Goal: Find contact information: Obtain details needed to contact an individual or organization

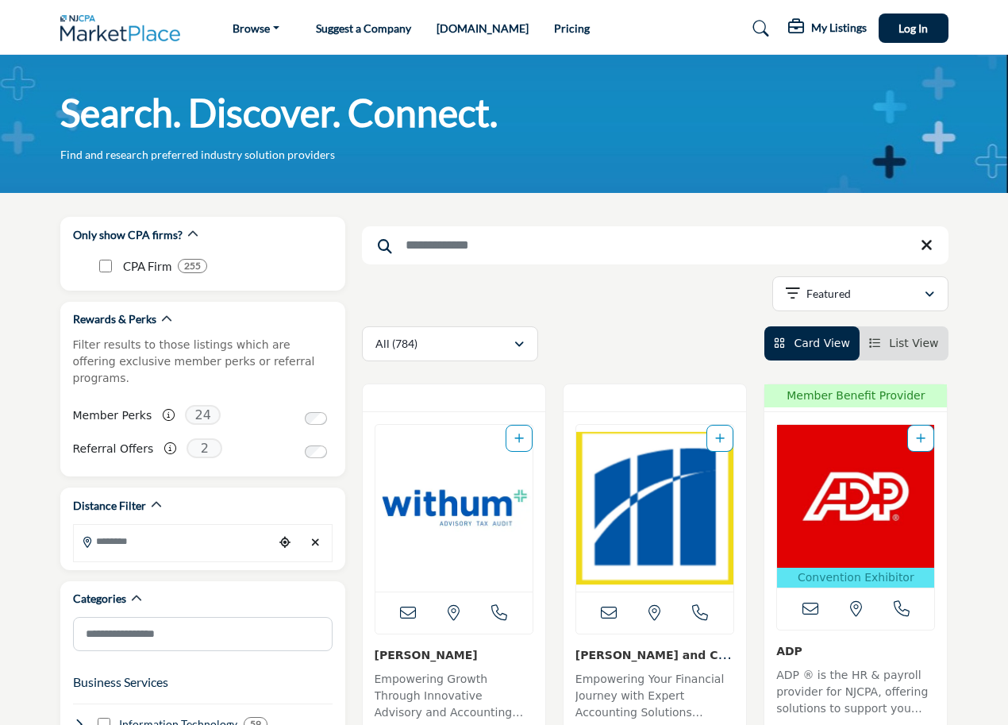
click at [441, 245] on input "Search Keyword" at bounding box center [655, 245] width 587 height 38
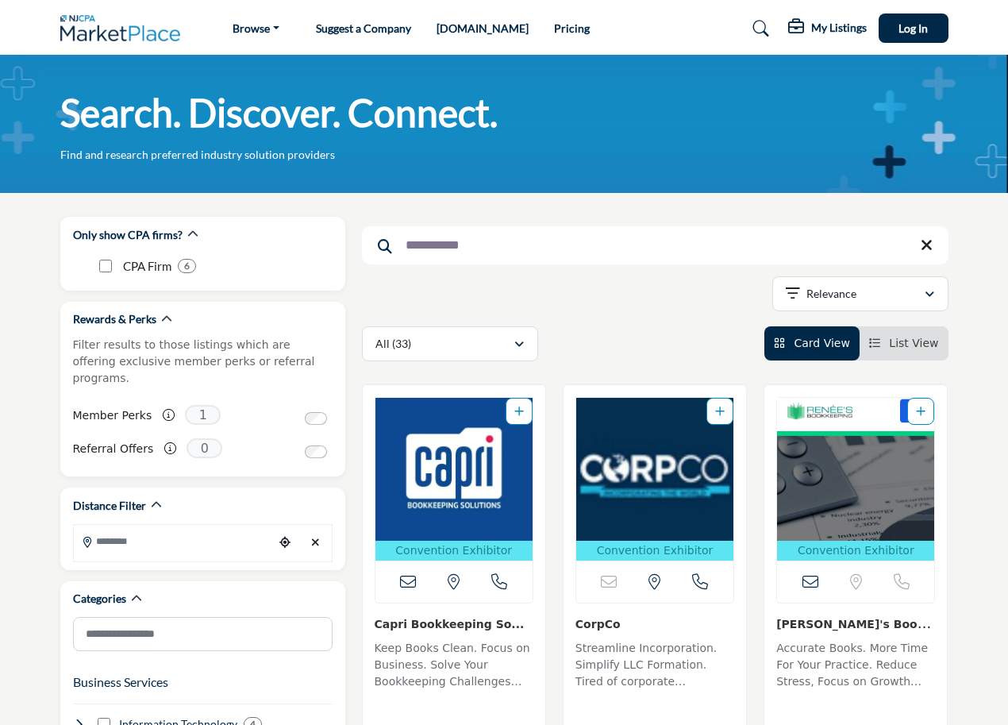
type input "**********"
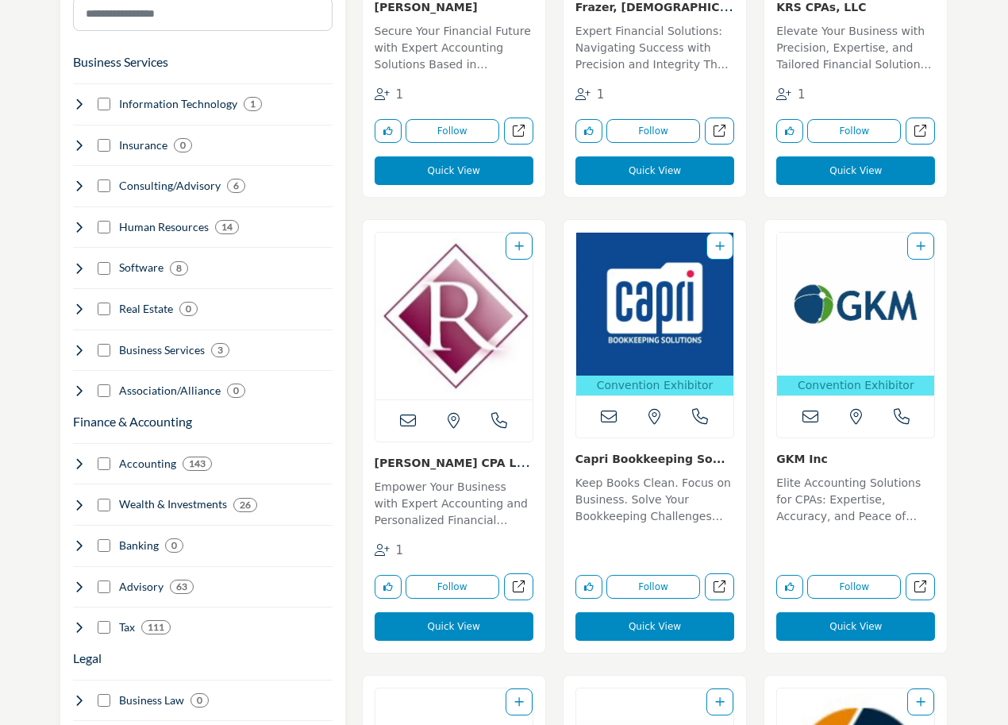
scroll to position [715, 0]
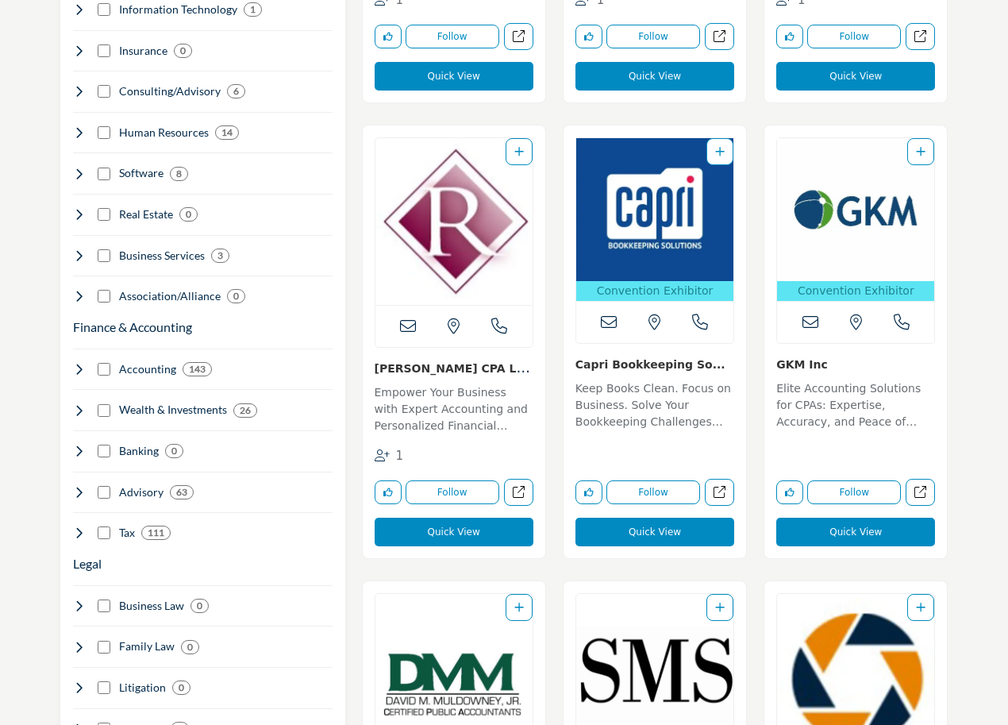
click at [607, 367] on link "Capri Bookkeeping So..." at bounding box center [651, 364] width 150 height 13
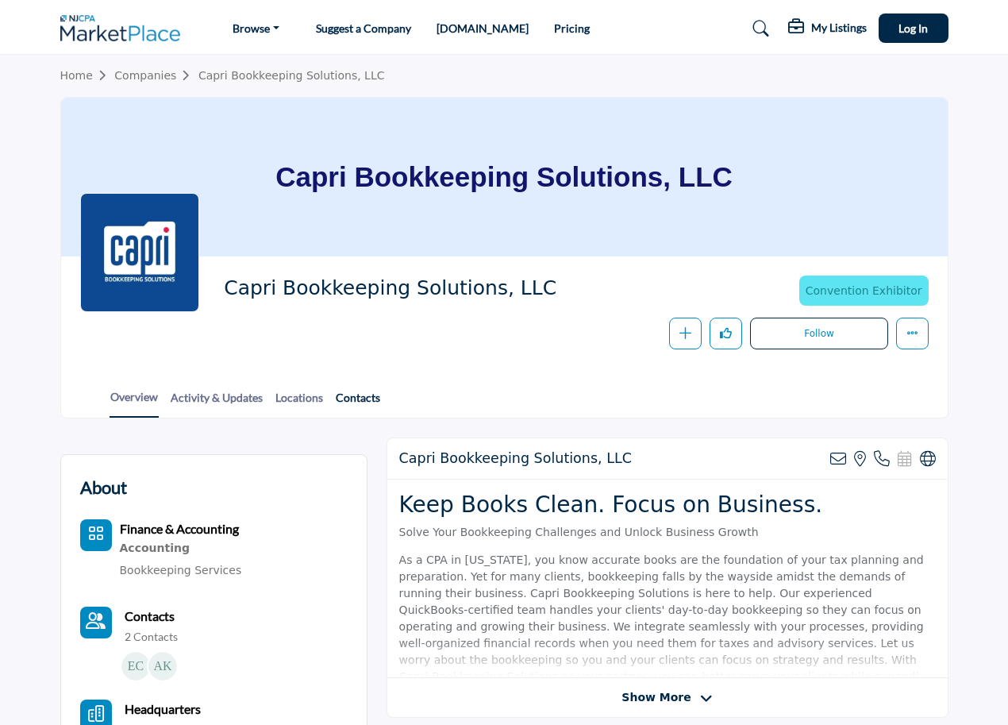
click at [350, 391] on link "Contacts" at bounding box center [358, 403] width 46 height 28
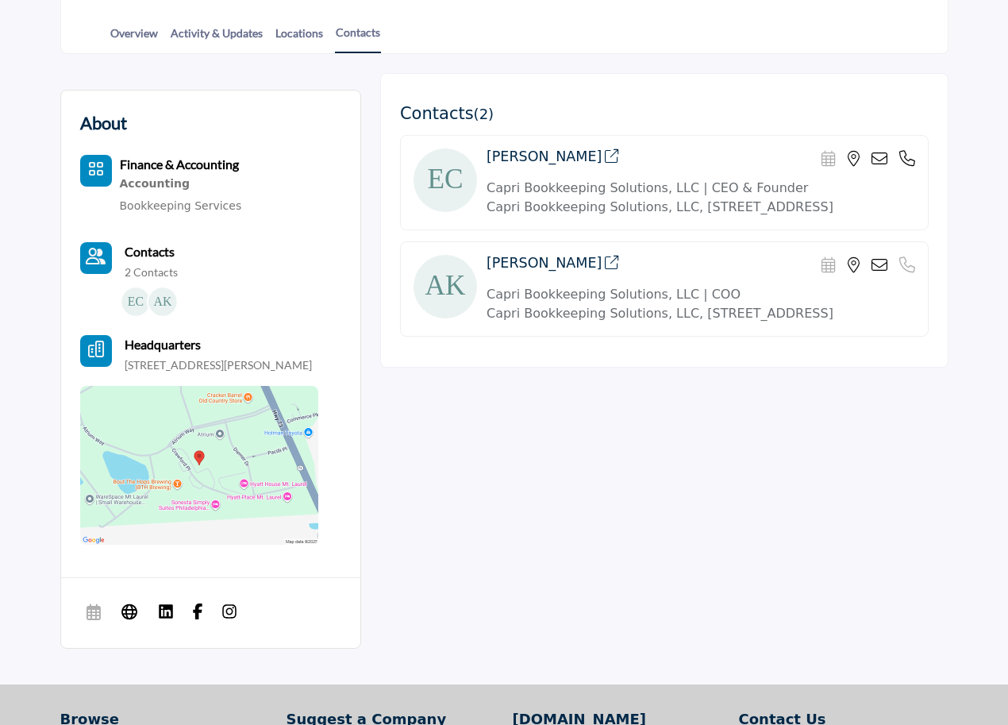
scroll to position [393, 0]
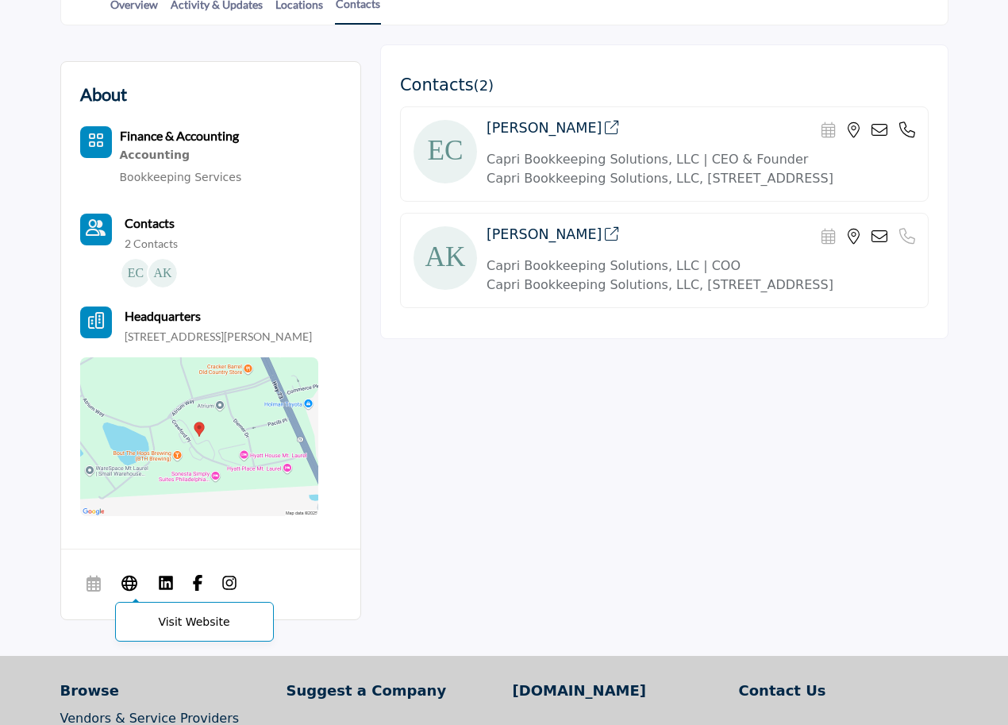
click at [133, 592] on icon at bounding box center [129, 581] width 16 height 19
